Goal: Transaction & Acquisition: Book appointment/travel/reservation

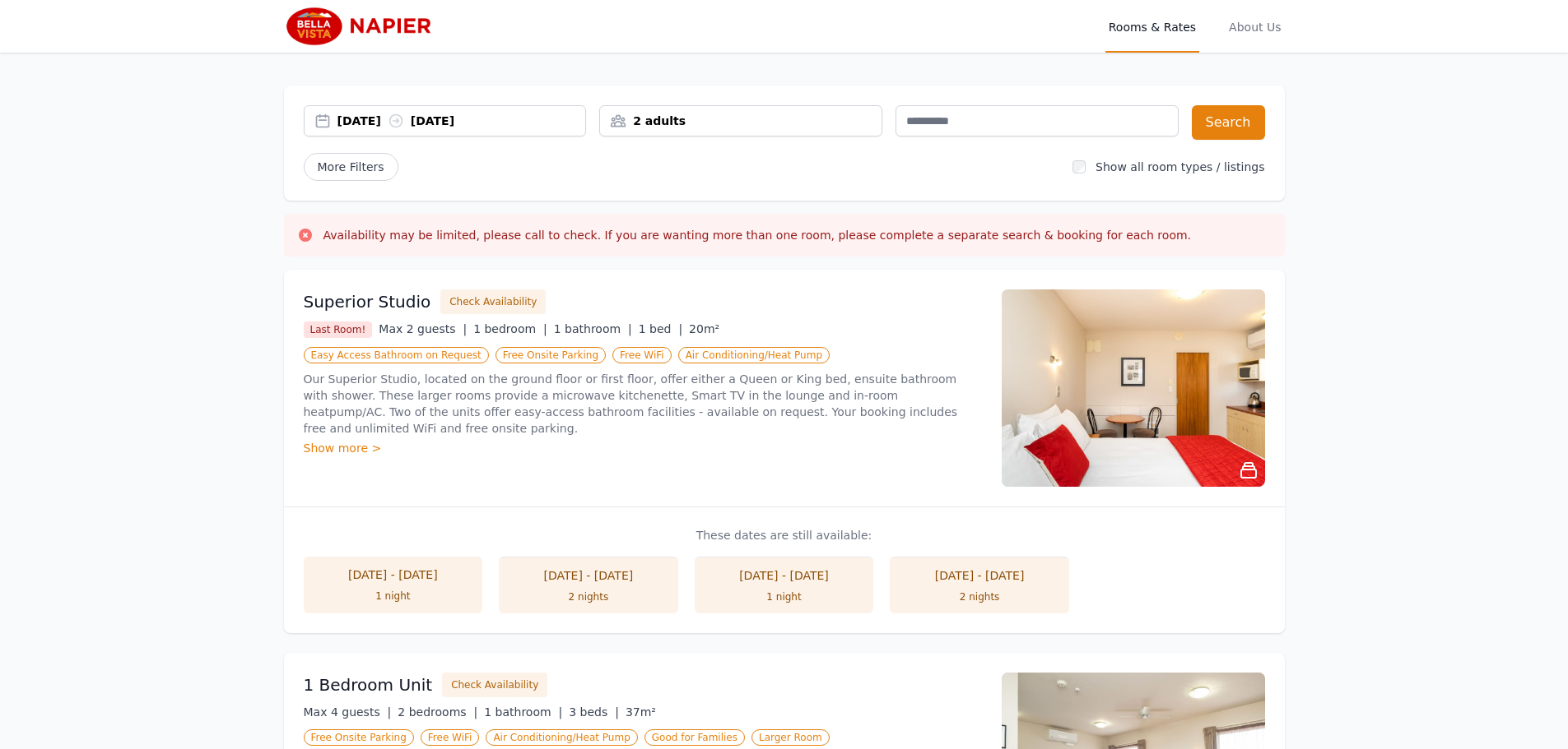
click at [383, 130] on div "[DATE] [DATE]" at bounding box center [445, 121] width 283 height 32
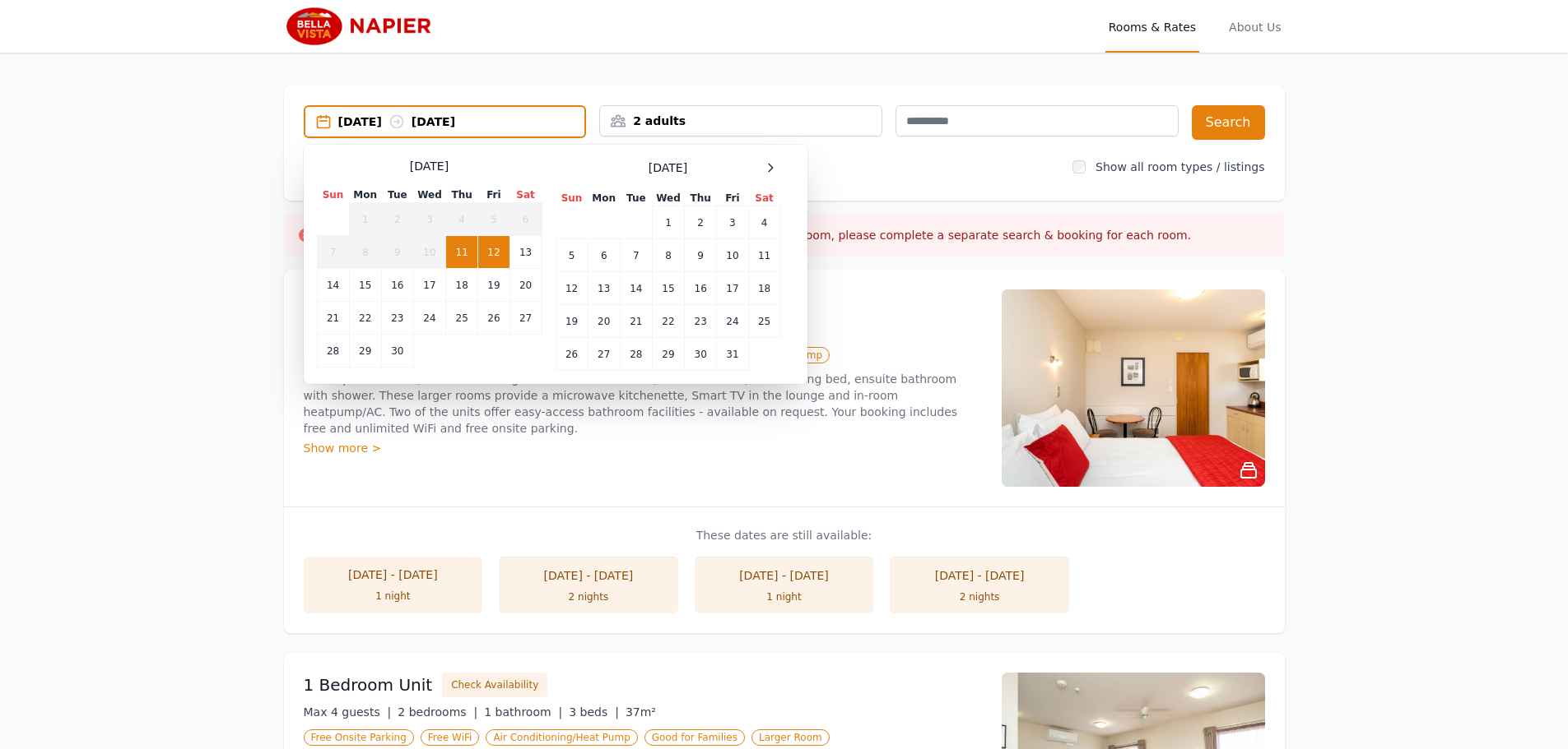
click at [383, 126] on div "[DATE] [DATE]" at bounding box center [462, 121] width 247 height 16
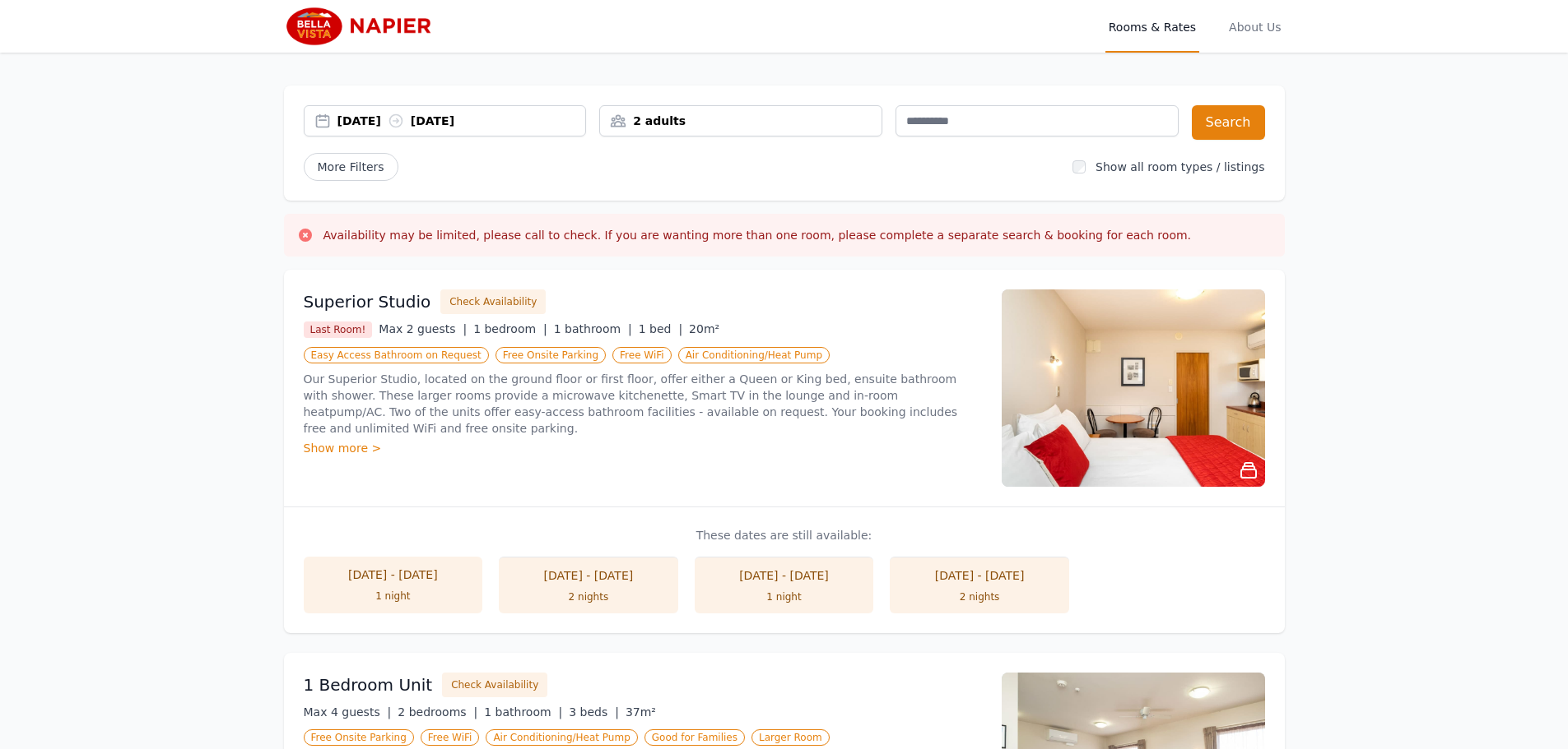
click at [385, 130] on div "[DATE] [DATE]" at bounding box center [445, 121] width 283 height 32
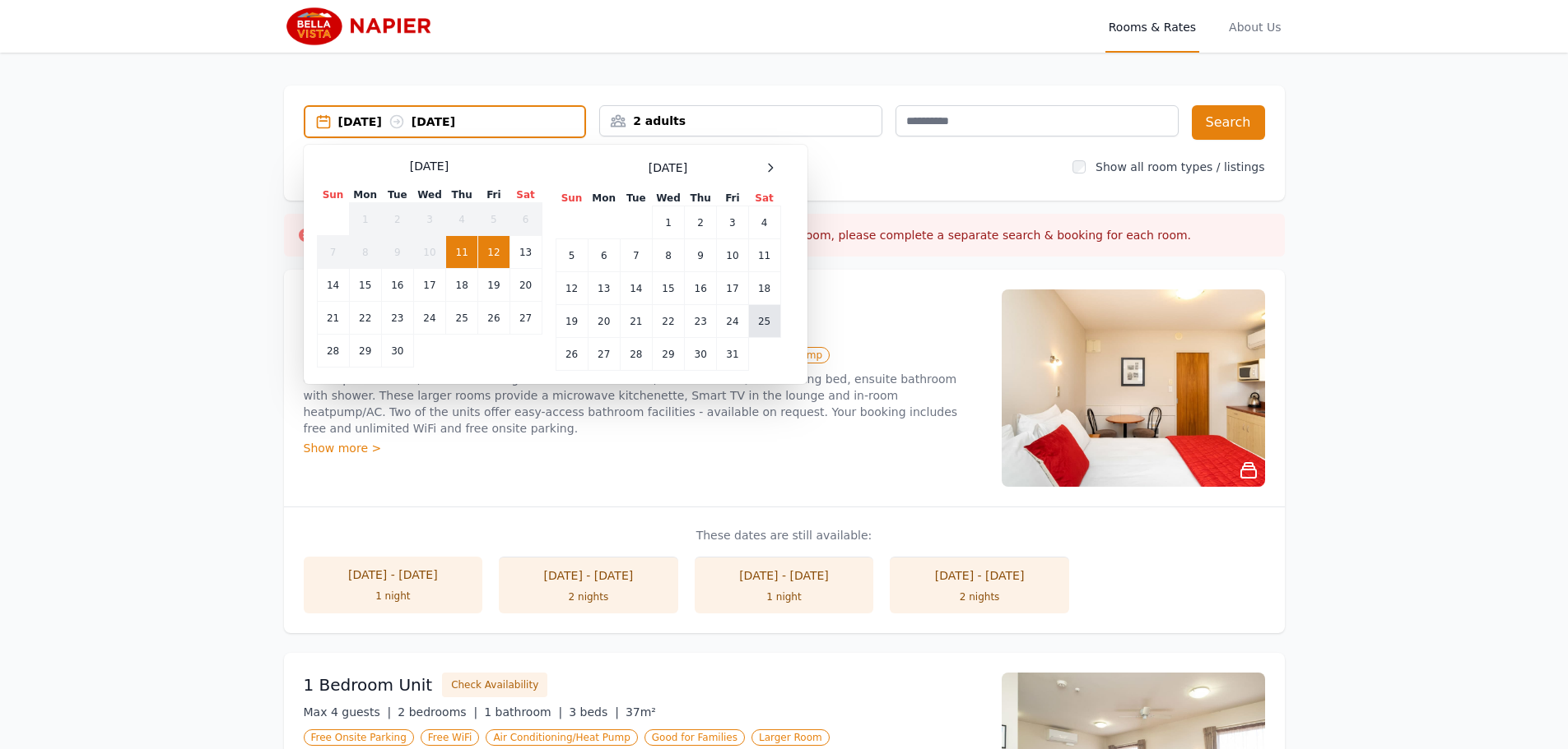
click at [756, 328] on td "25" at bounding box center [764, 321] width 32 height 33
click at [599, 363] on td "27" at bounding box center [603, 355] width 32 height 33
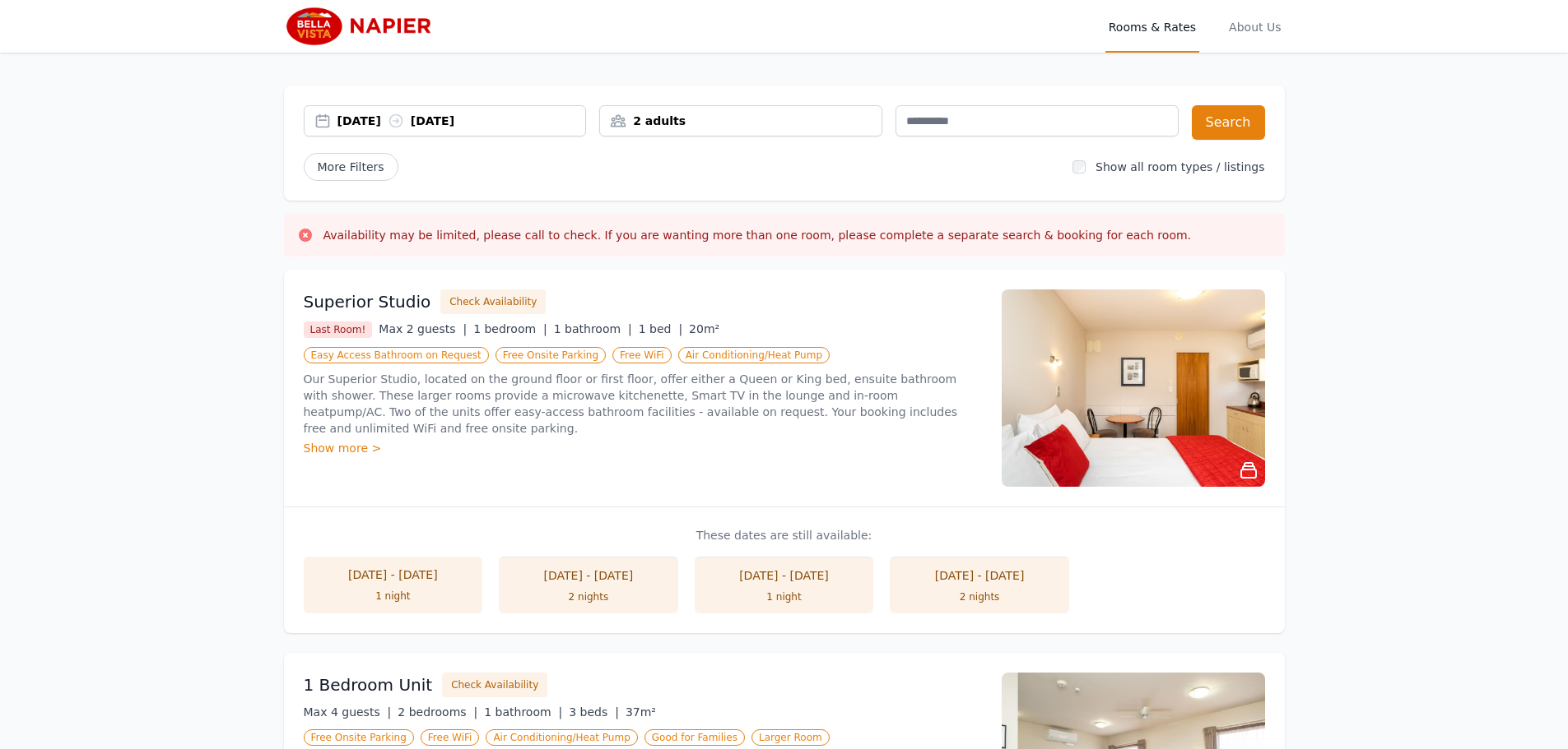
click at [771, 129] on div "2 adults" at bounding box center [741, 121] width 283 height 32
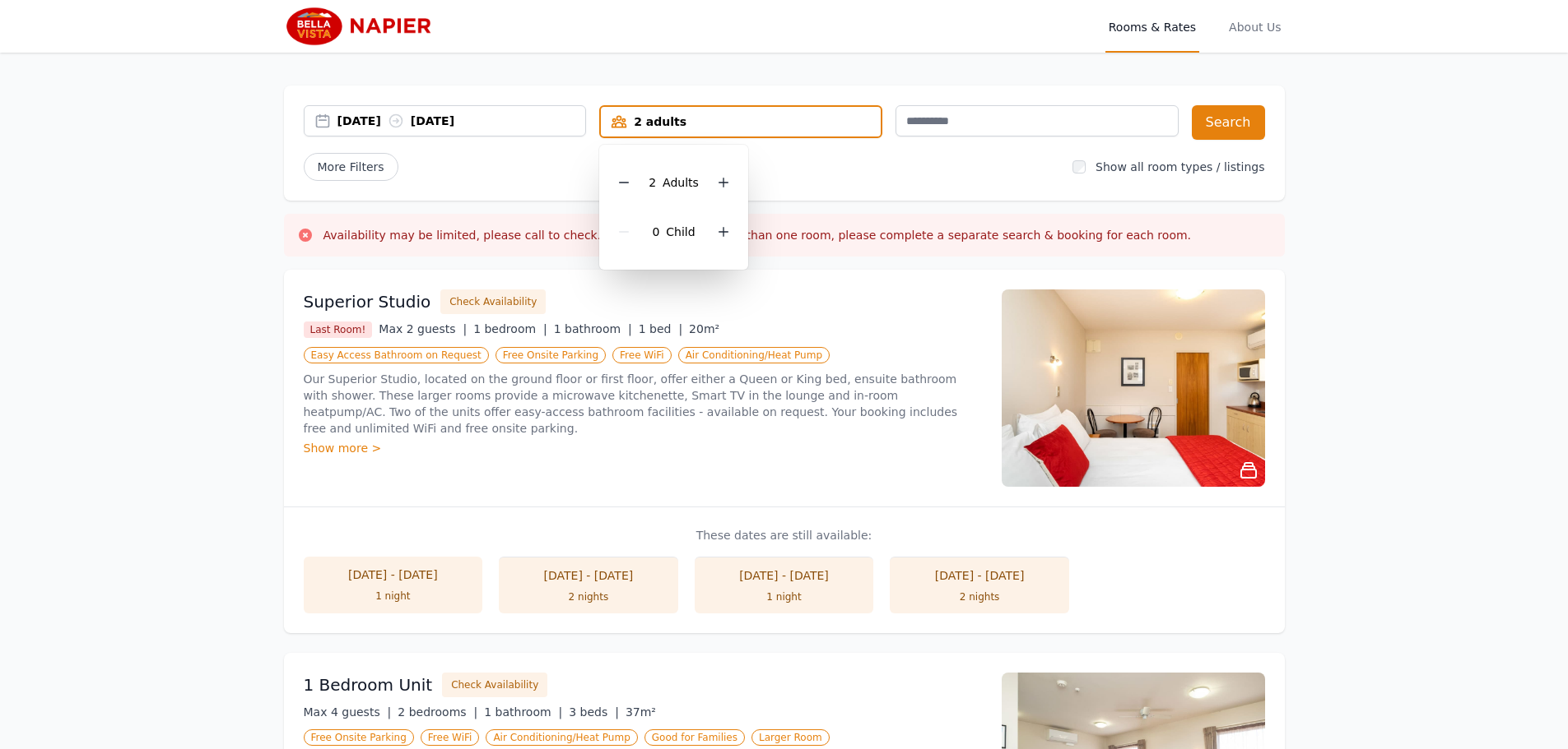
click at [734, 234] on div "2 Adult s 0 Child" at bounding box center [673, 208] width 149 height 125
click at [727, 231] on icon at bounding box center [723, 232] width 13 height 13
click at [1250, 122] on button "Search" at bounding box center [1228, 123] width 73 height 35
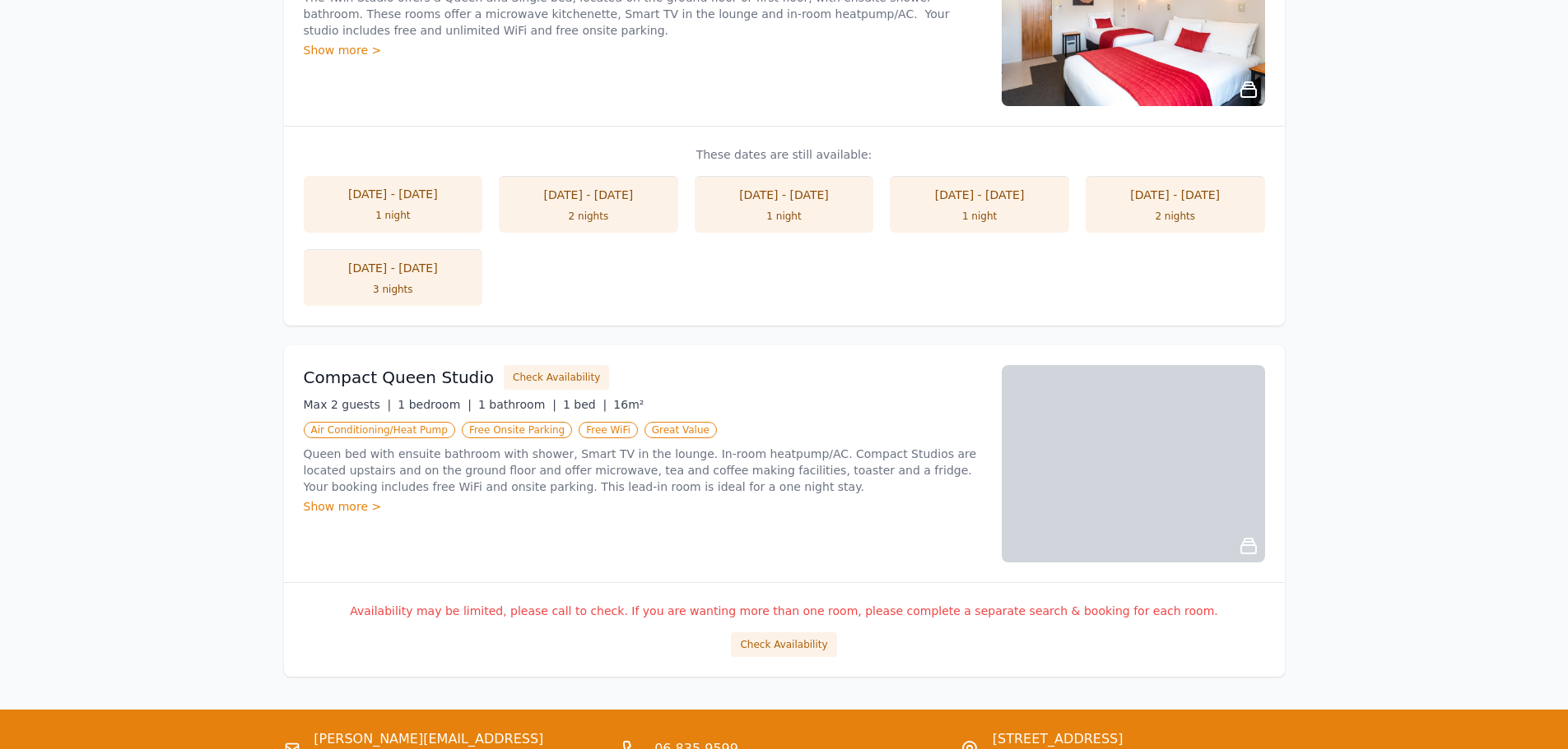
scroll to position [1014, 0]
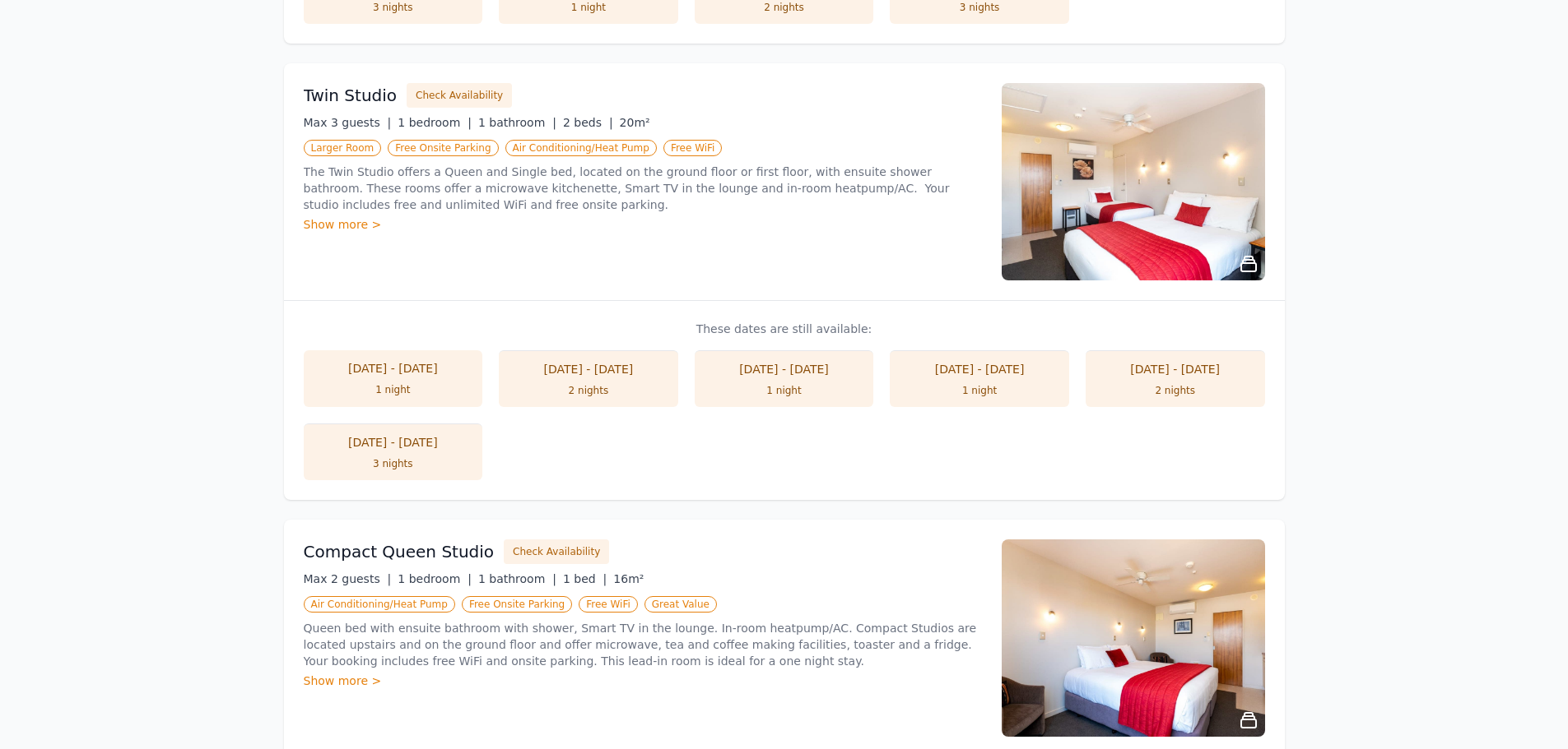
click at [1035, 376] on div "[DATE] - [DATE]" at bounding box center [979, 369] width 146 height 16
